Goal: Task Accomplishment & Management: Use online tool/utility

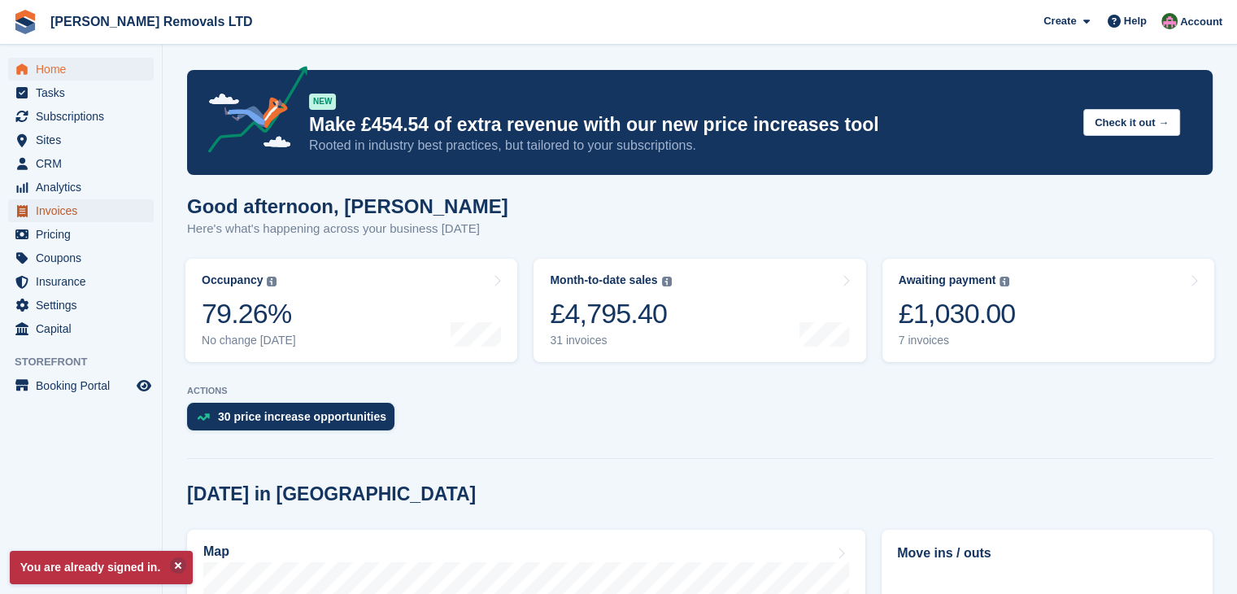
click at [53, 208] on span "Invoices" at bounding box center [85, 210] width 98 height 23
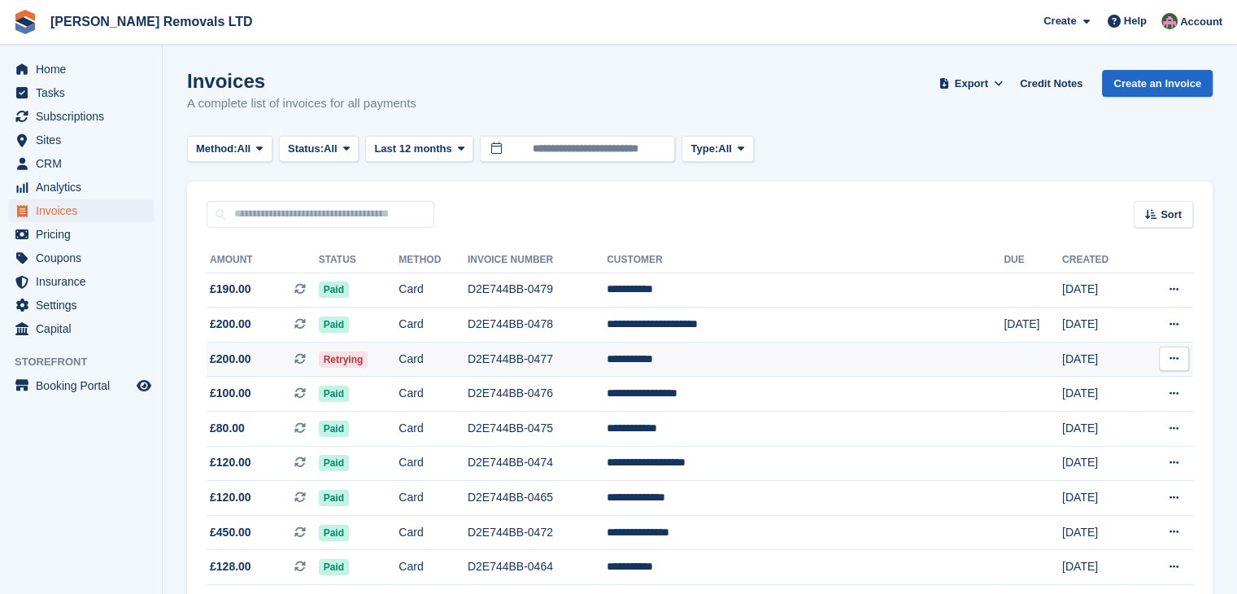
click at [607, 360] on td "D2E744BB-0477" at bounding box center [537, 359] width 139 height 35
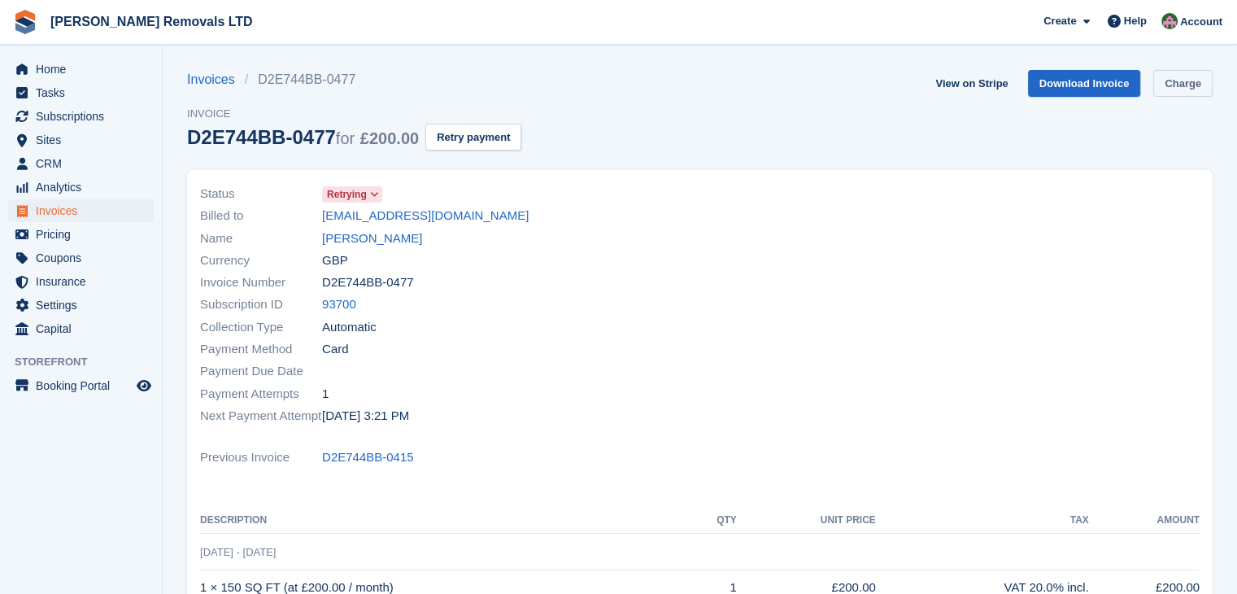
click at [1197, 89] on link "Charge" at bounding box center [1183, 83] width 59 height 27
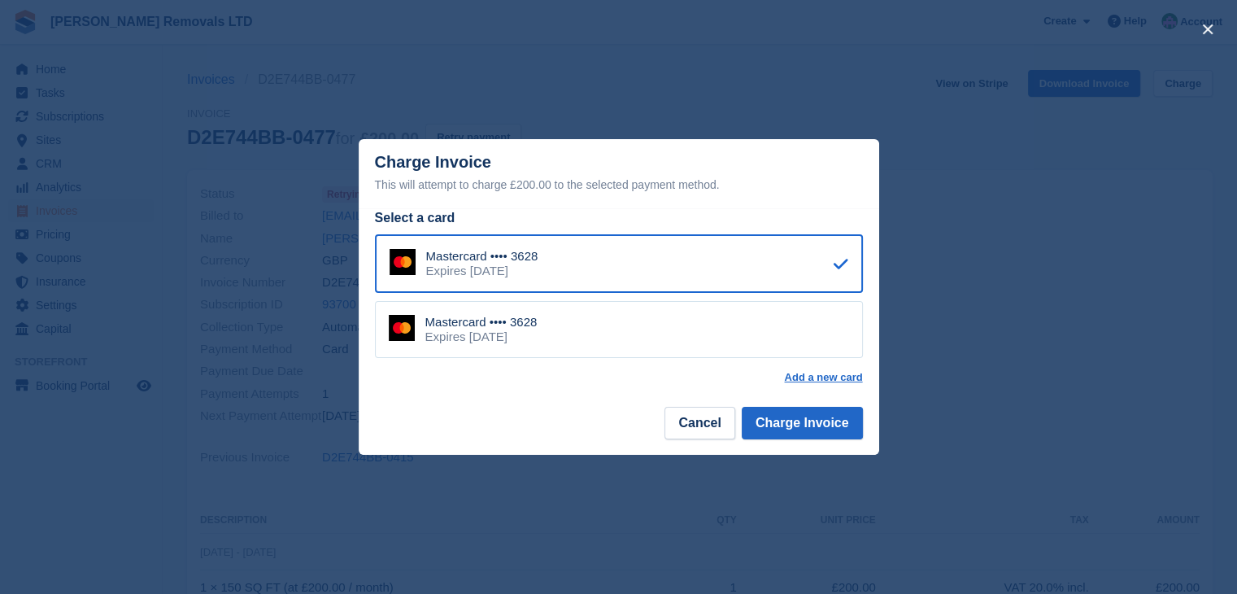
click at [680, 342] on div "Mastercard •••• 3628 Expires August 2026" at bounding box center [619, 329] width 488 height 57
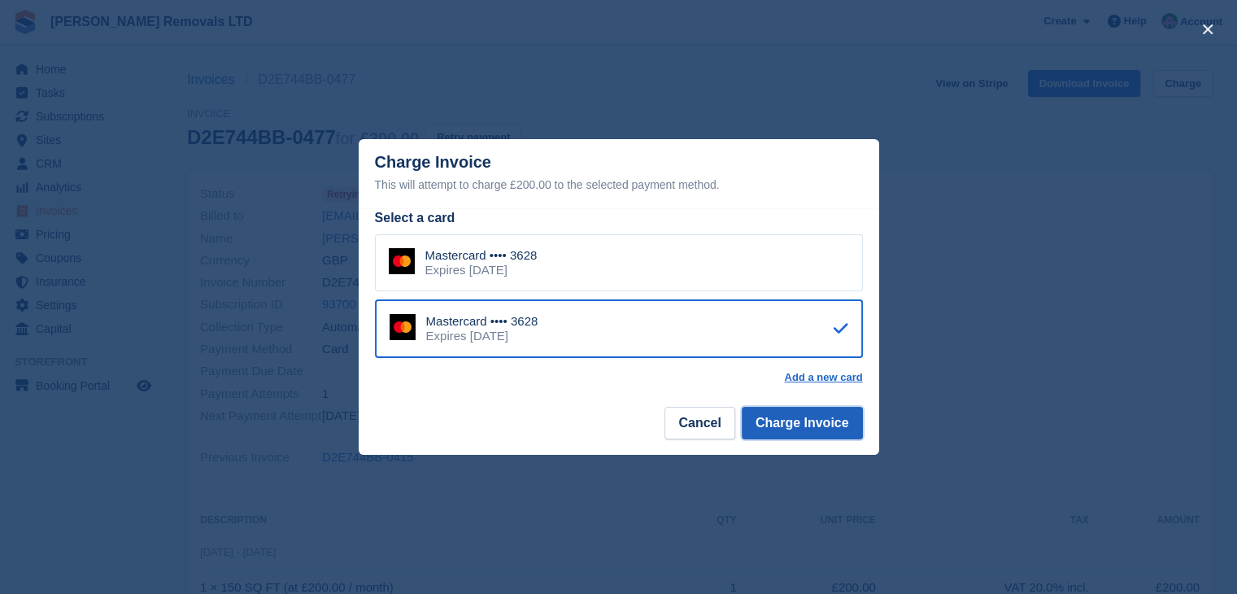
click at [787, 430] on button "Charge Invoice" at bounding box center [802, 423] width 121 height 33
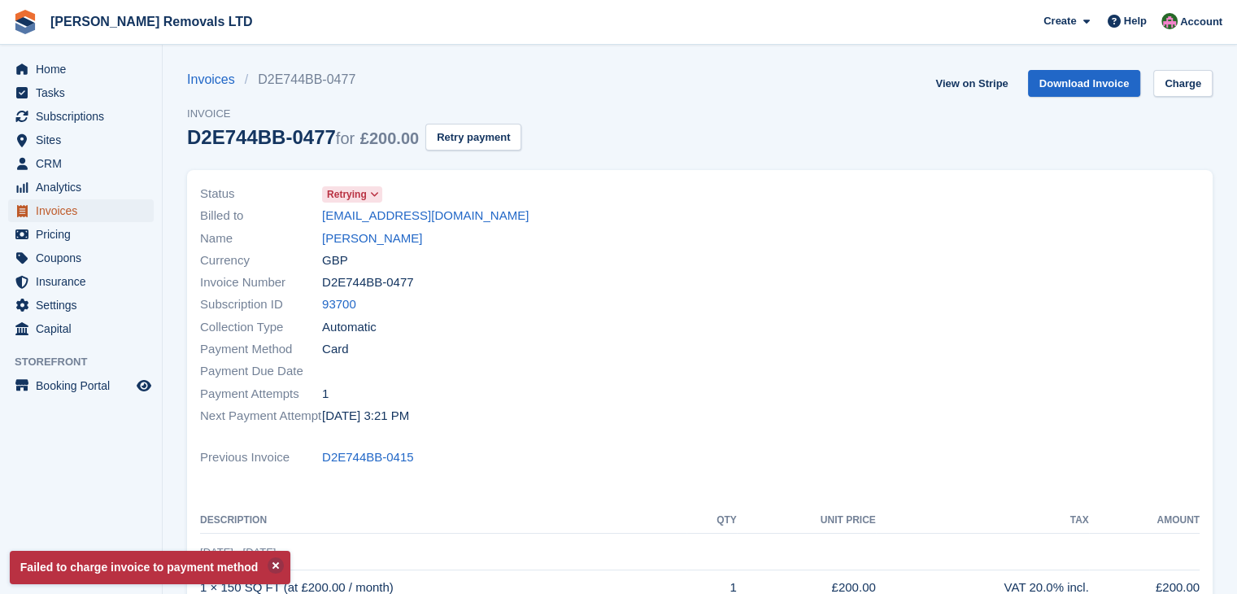
click at [72, 212] on span "Invoices" at bounding box center [85, 210] width 98 height 23
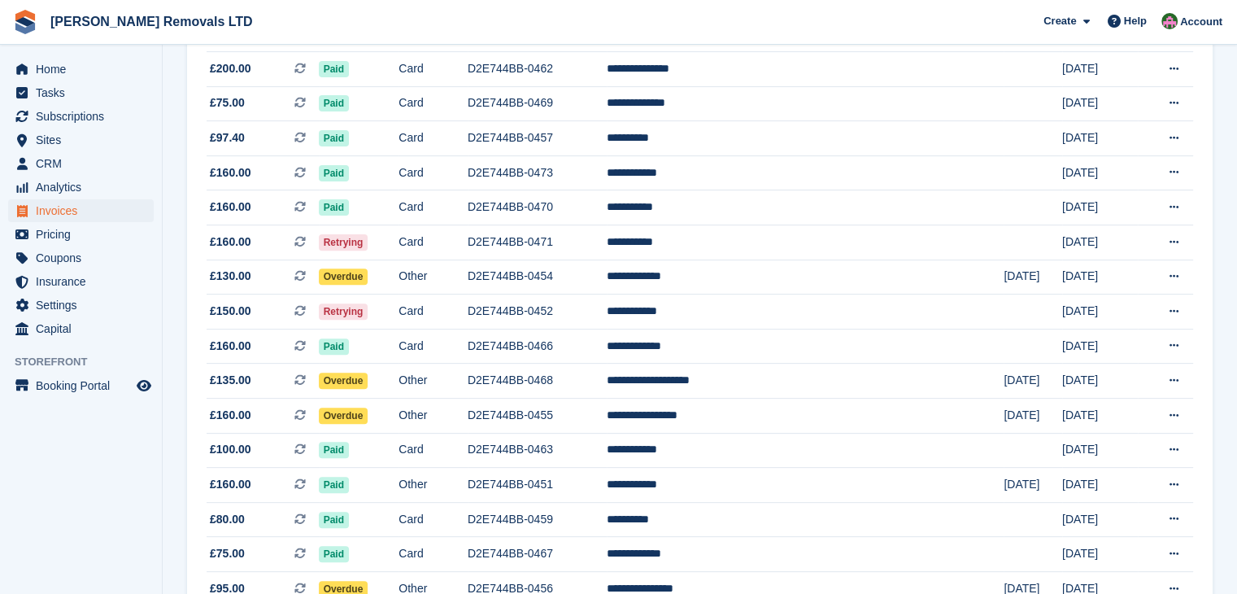
scroll to position [732, 0]
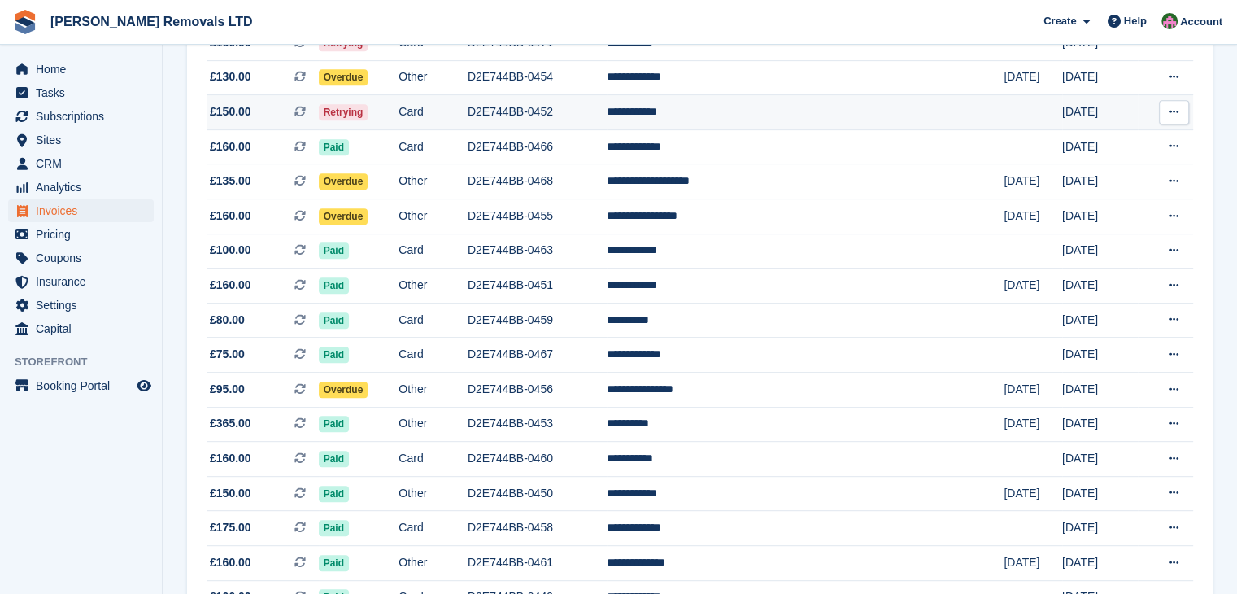
click at [607, 107] on td "D2E744BB-0452" at bounding box center [537, 112] width 139 height 35
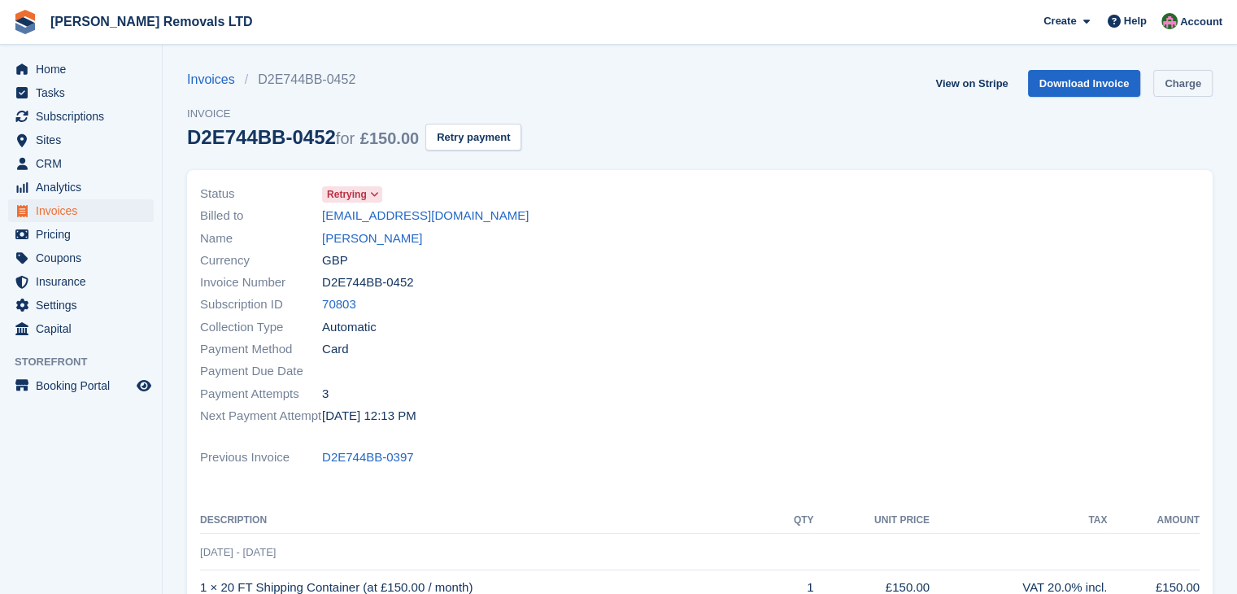
click at [1184, 89] on link "Charge" at bounding box center [1183, 83] width 59 height 27
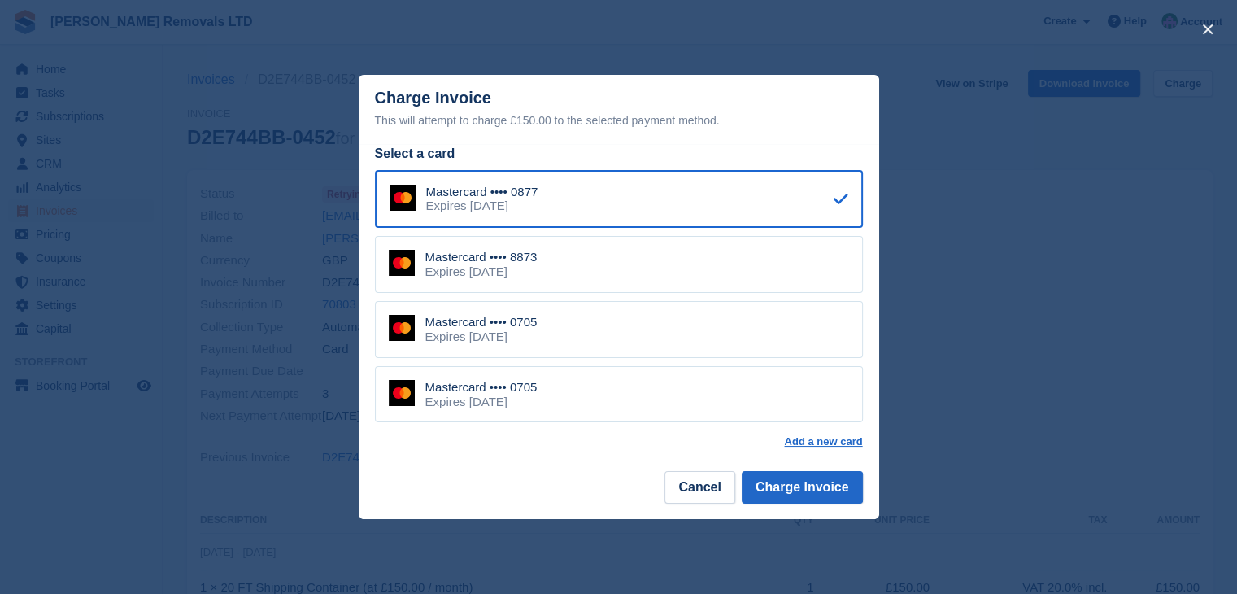
click at [622, 410] on div "Mastercard •••• 0705 Expires April 2030" at bounding box center [619, 394] width 488 height 57
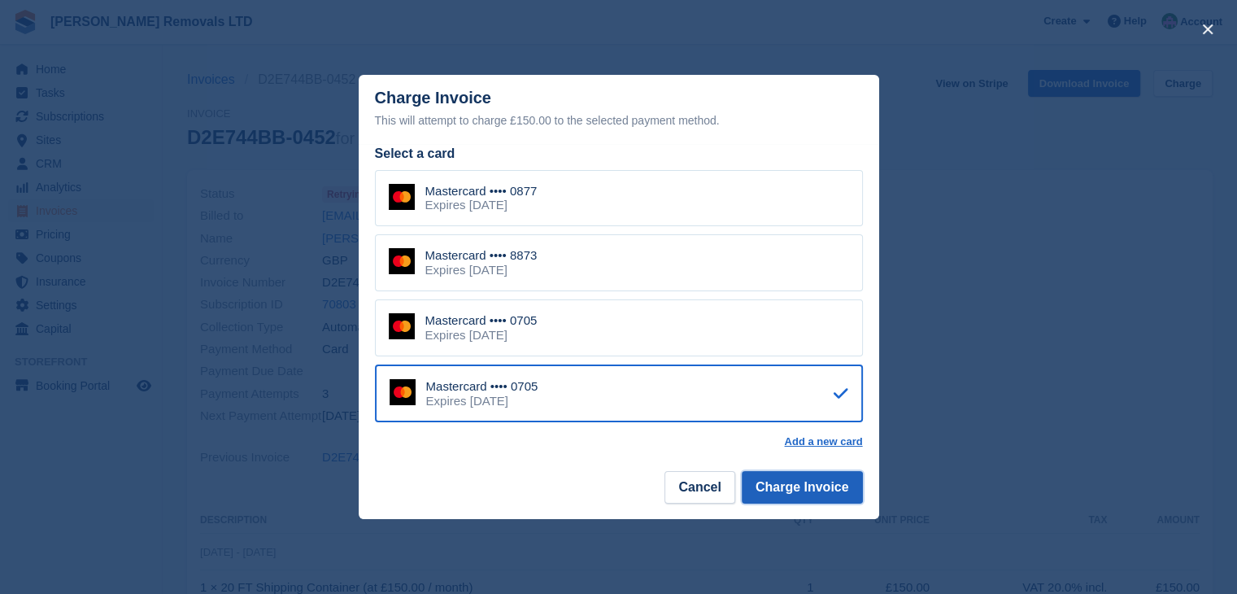
click at [842, 490] on button "Charge Invoice" at bounding box center [802, 487] width 121 height 33
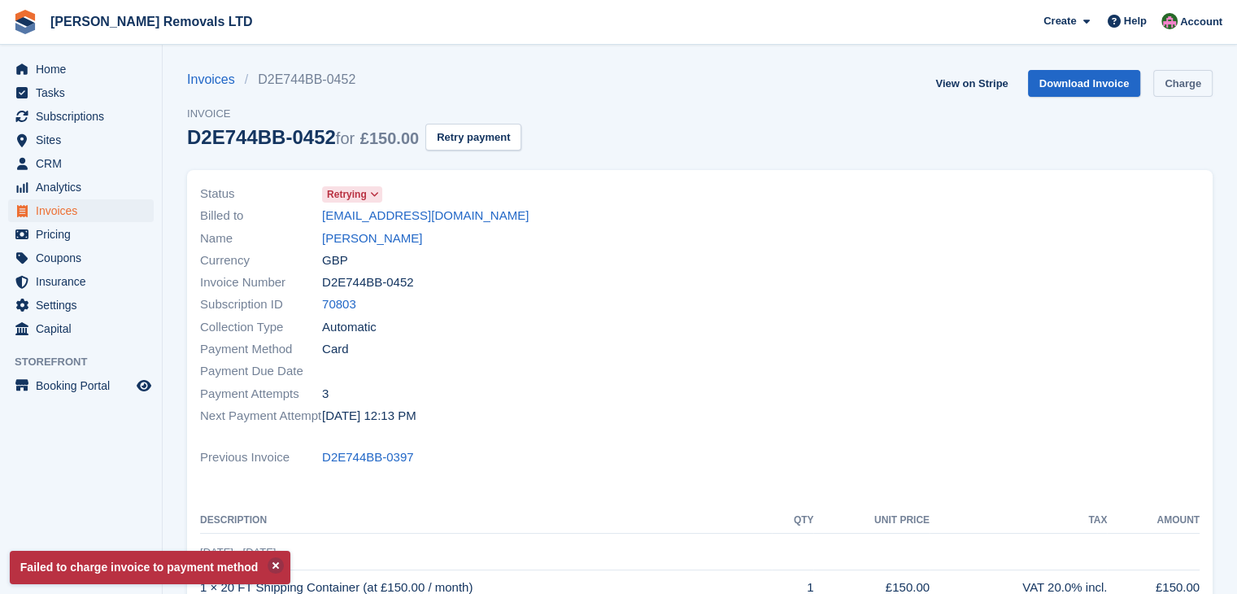
click at [1173, 81] on link "Charge" at bounding box center [1183, 83] width 59 height 27
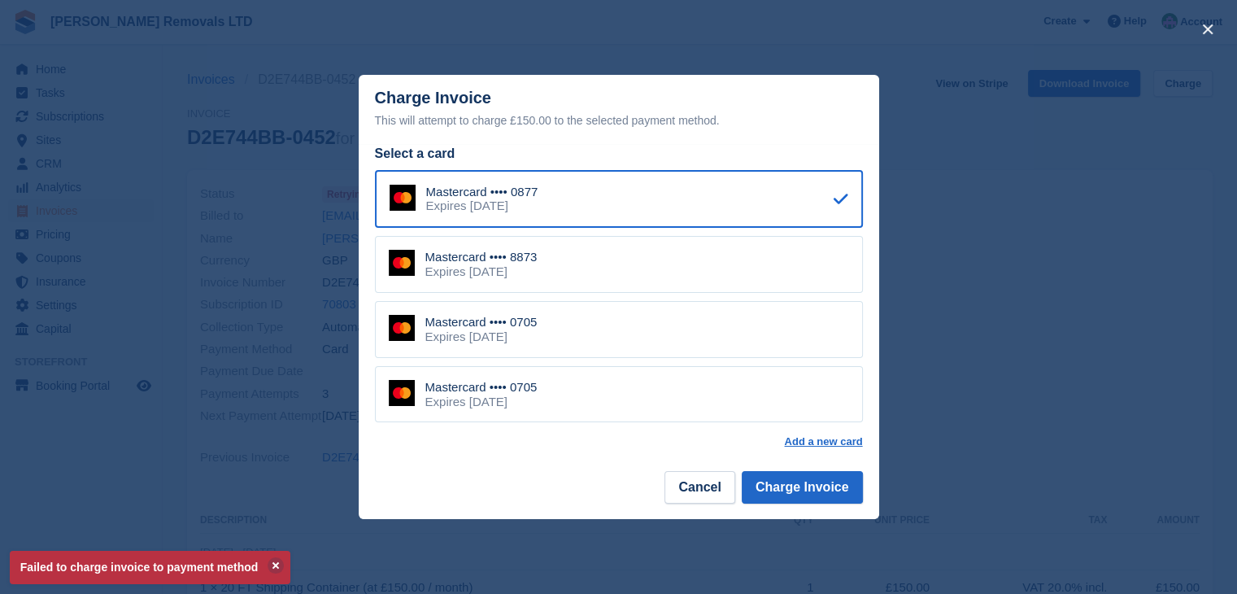
click at [658, 280] on div "Mastercard •••• 8873 Expires June 2030" at bounding box center [619, 264] width 488 height 57
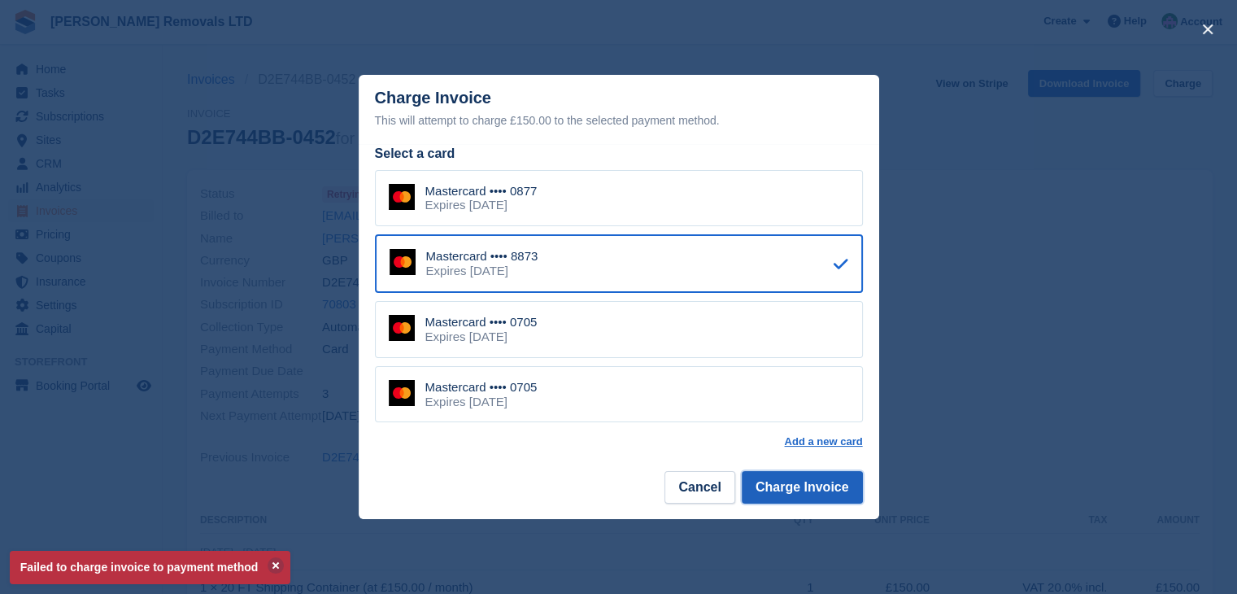
click at [772, 492] on button "Charge Invoice" at bounding box center [802, 487] width 121 height 33
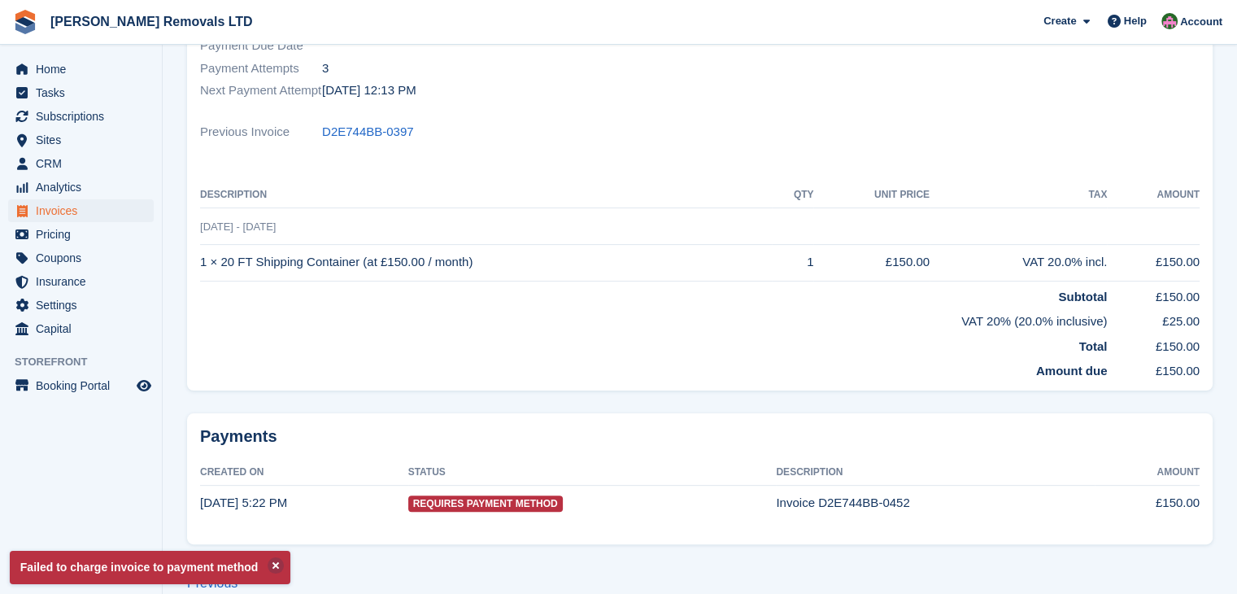
scroll to position [348, 0]
